Goal: Task Accomplishment & Management: Use online tool/utility

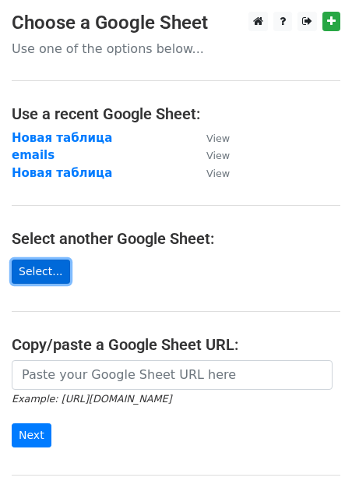
click at [31, 274] on link "Select..." at bounding box center [41, 272] width 58 height 24
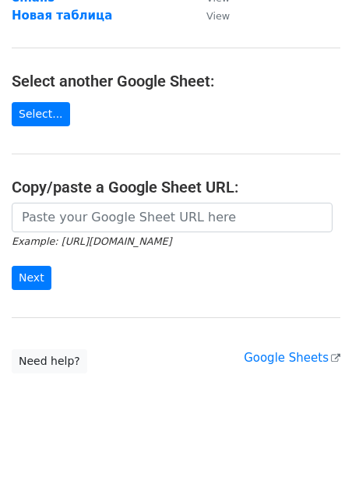
scroll to position [161, 0]
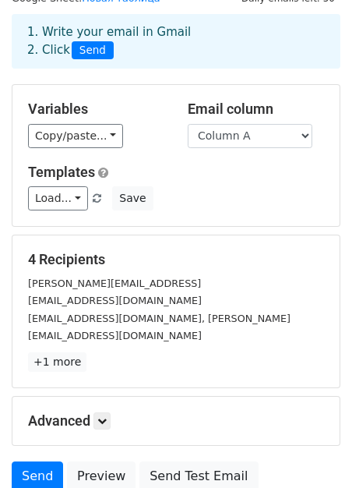
scroll to position [101, 0]
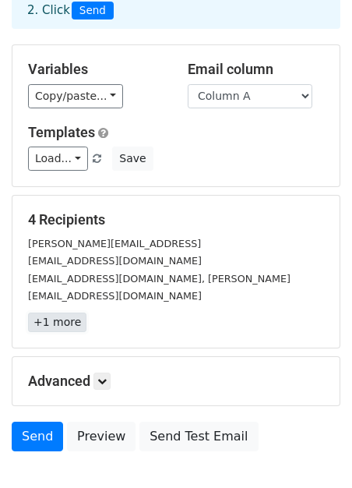
click at [44, 313] on link "+1 more" at bounding box center [57, 322] width 58 height 19
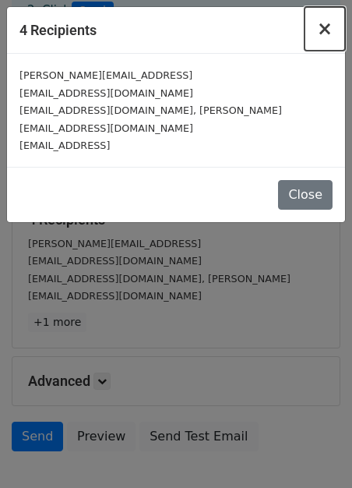
click at [320, 28] on button "×" at bounding box center [325, 29] width 41 height 44
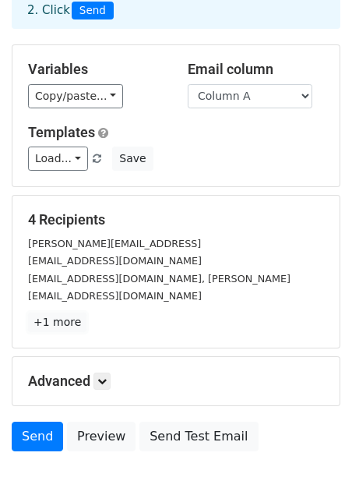
scroll to position [179, 0]
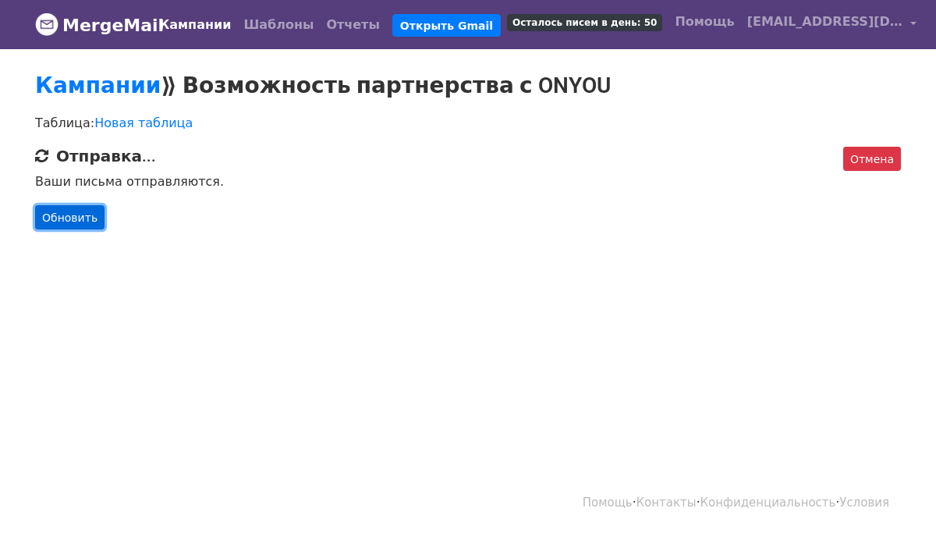
click at [71, 218] on font "Обновить" at bounding box center [69, 217] width 55 height 12
click at [76, 221] on font "Обновить" at bounding box center [69, 217] width 55 height 12
